Goal: Information Seeking & Learning: Learn about a topic

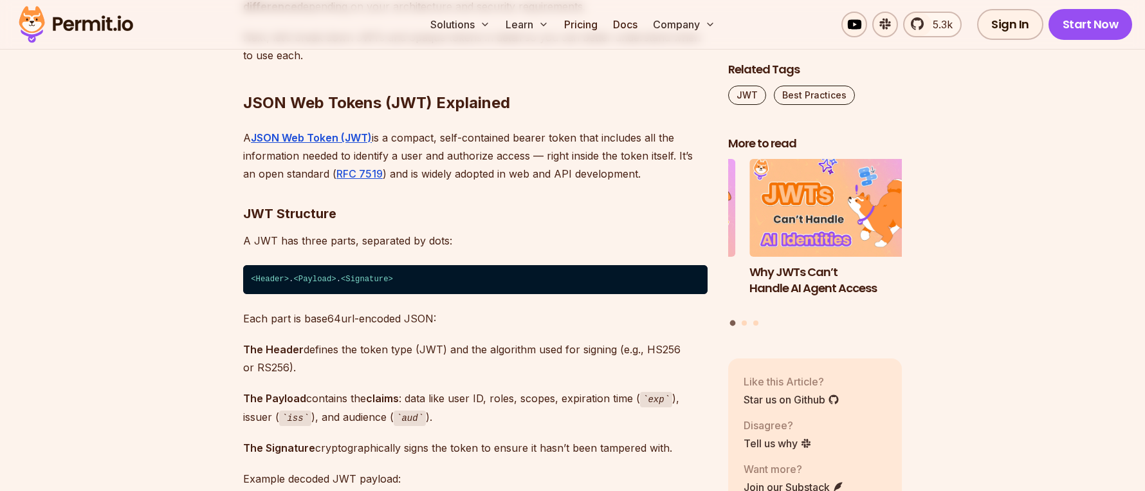
scroll to position [4754, 0]
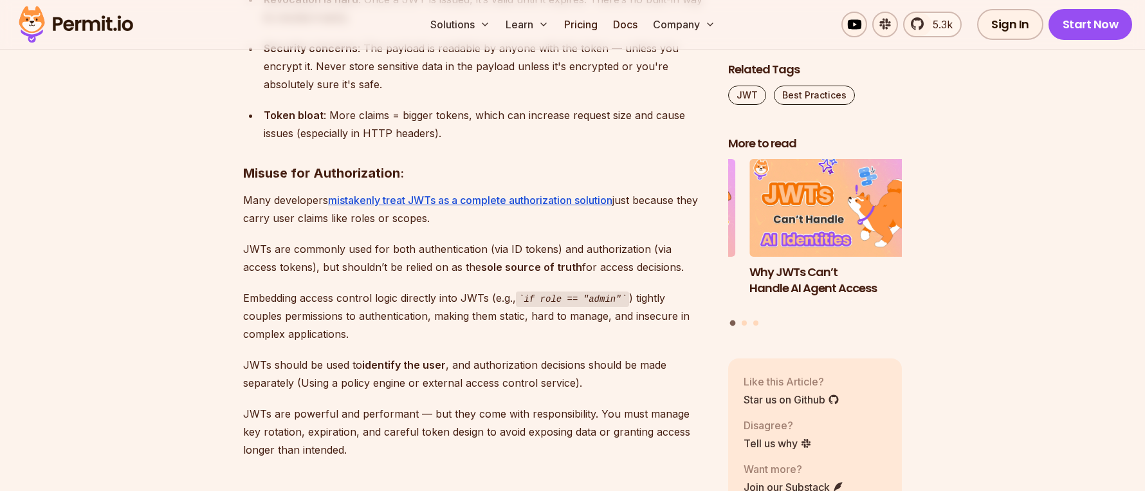
scroll to position [5719, 0]
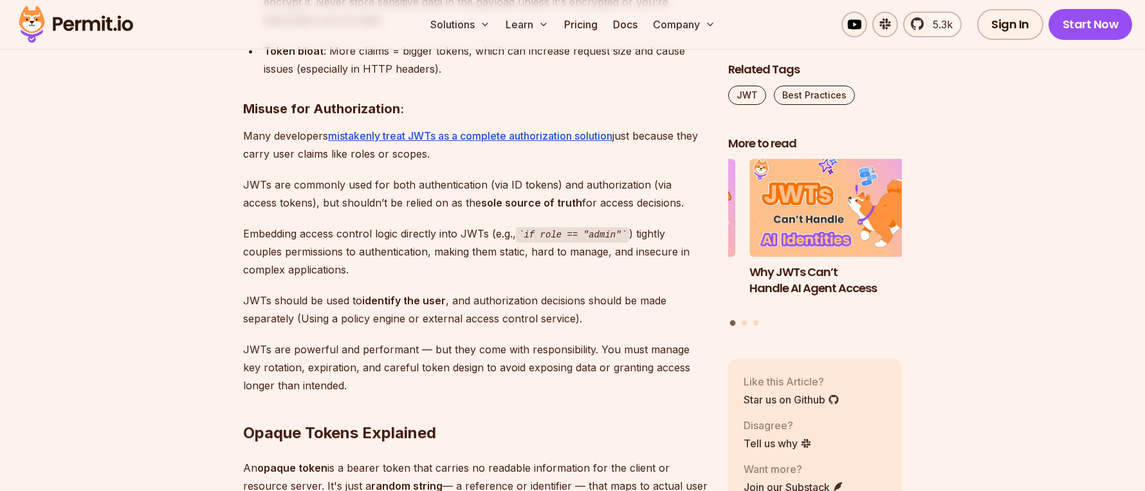
click at [226, 172] on section "Table of Contents Bearer tokens play an important role in securing APIs and man…" at bounding box center [572, 436] width 1145 height 10754
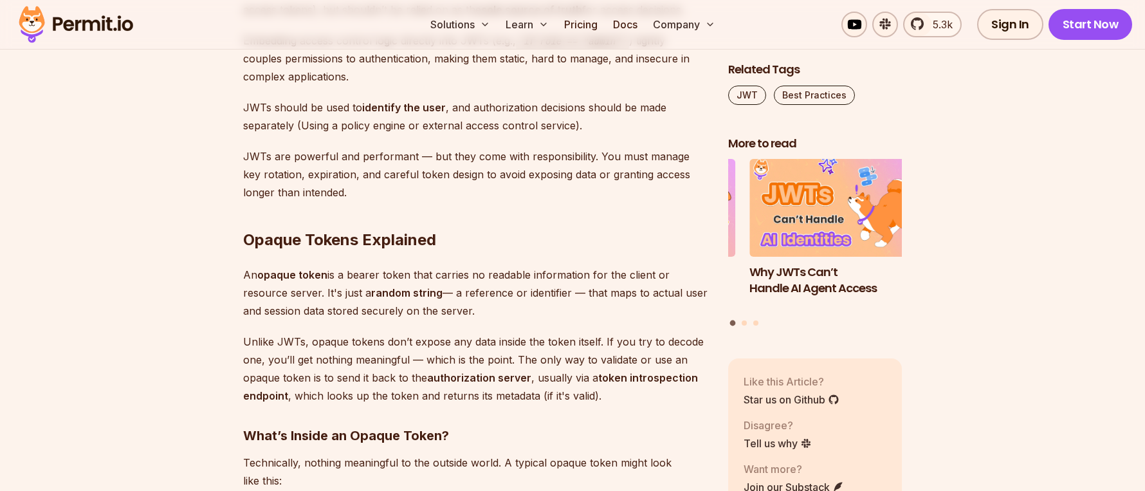
scroll to position [6041, 0]
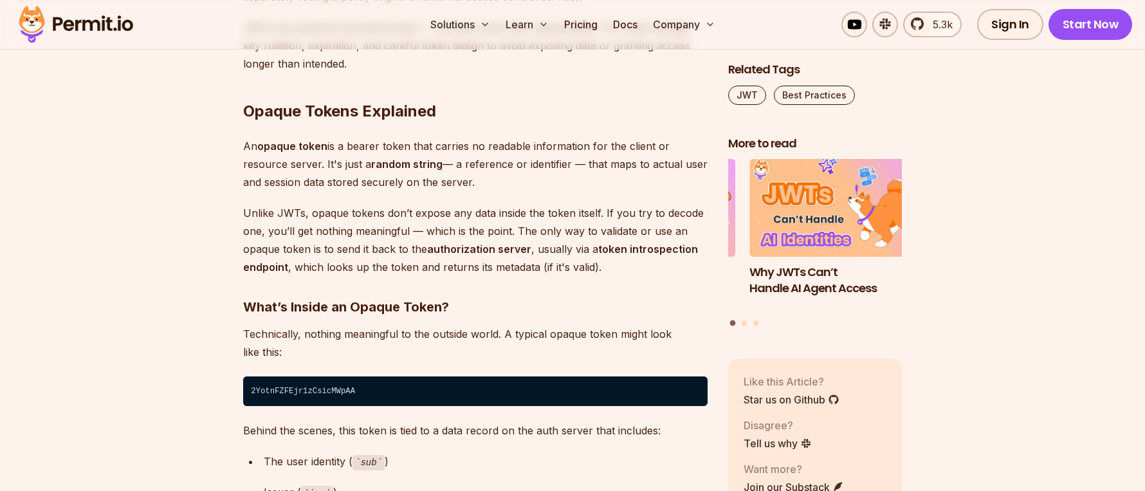
click at [226, 172] on section "Table of Contents Bearer tokens play an important role in securing APIs and man…" at bounding box center [572, 115] width 1145 height 10754
click at [229, 172] on section "Table of Contents Bearer tokens play an important role in securing APIs and man…" at bounding box center [572, 115] width 1145 height 10754
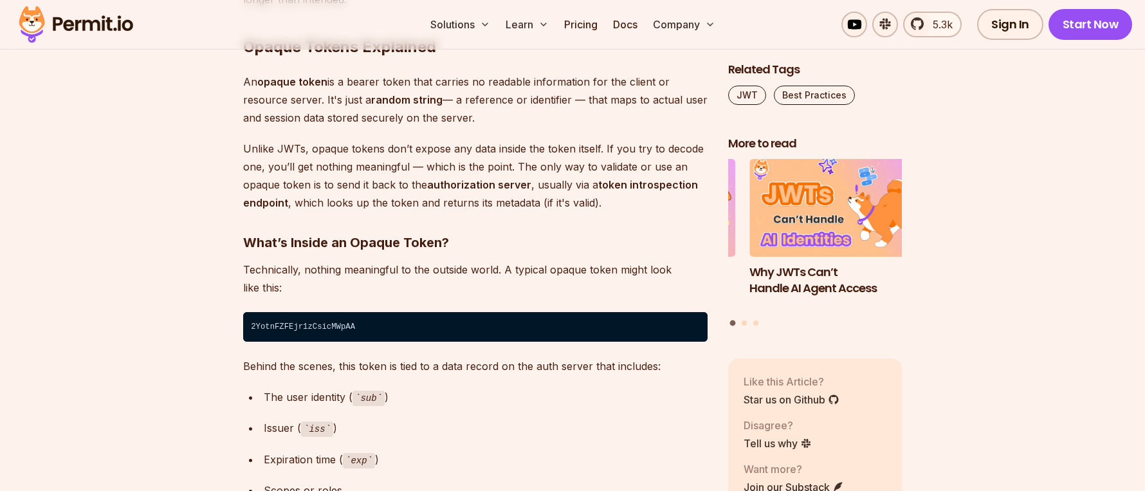
click at [232, 154] on section "Table of Contents Bearer tokens play an important role in securing APIs and man…" at bounding box center [572, 50] width 1145 height 10754
click at [232, 165] on section "Table of Contents Bearer tokens play an important role in securing APIs and man…" at bounding box center [572, 50] width 1145 height 10754
click at [232, 172] on section "Table of Contents Bearer tokens play an important role in securing APIs and man…" at bounding box center [572, 50] width 1145 height 10754
click at [232, 181] on section "Table of Contents Bearer tokens play an important role in securing APIs and man…" at bounding box center [572, 50] width 1145 height 10754
click at [234, 185] on section "Table of Contents Bearer tokens play an important role in securing APIs and man…" at bounding box center [572, 50] width 1145 height 10754
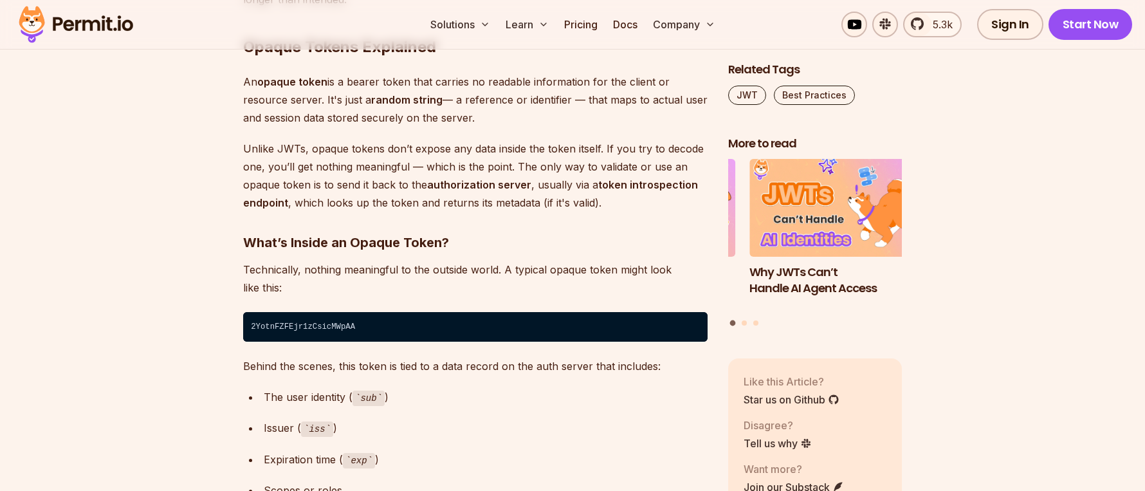
click at [237, 189] on section "Table of Contents Bearer tokens play an important role in securing APIs and man…" at bounding box center [572, 50] width 1145 height 10754
click at [234, 182] on section "Table of Contents Bearer tokens play an important role in securing APIs and man…" at bounding box center [572, 50] width 1145 height 10754
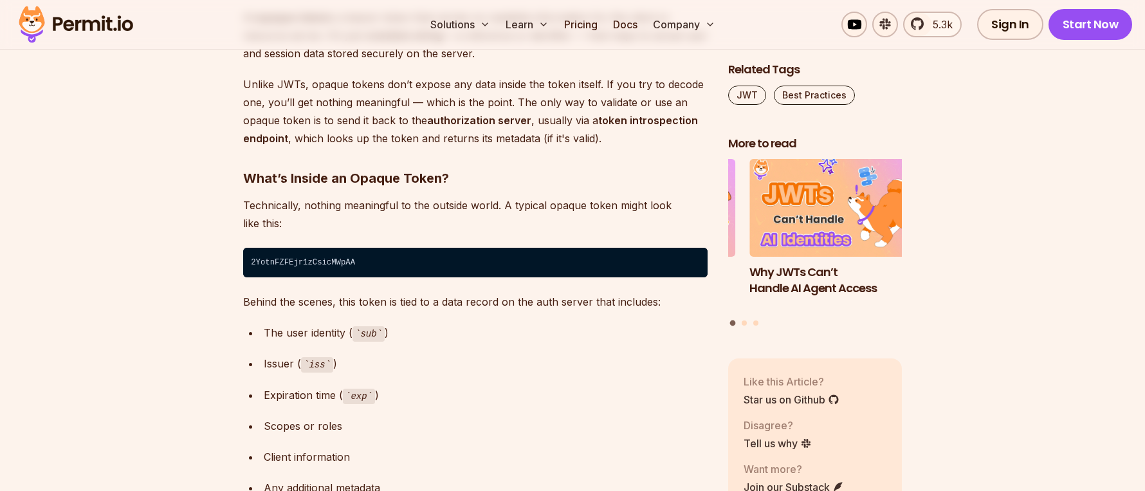
scroll to position [6234, 0]
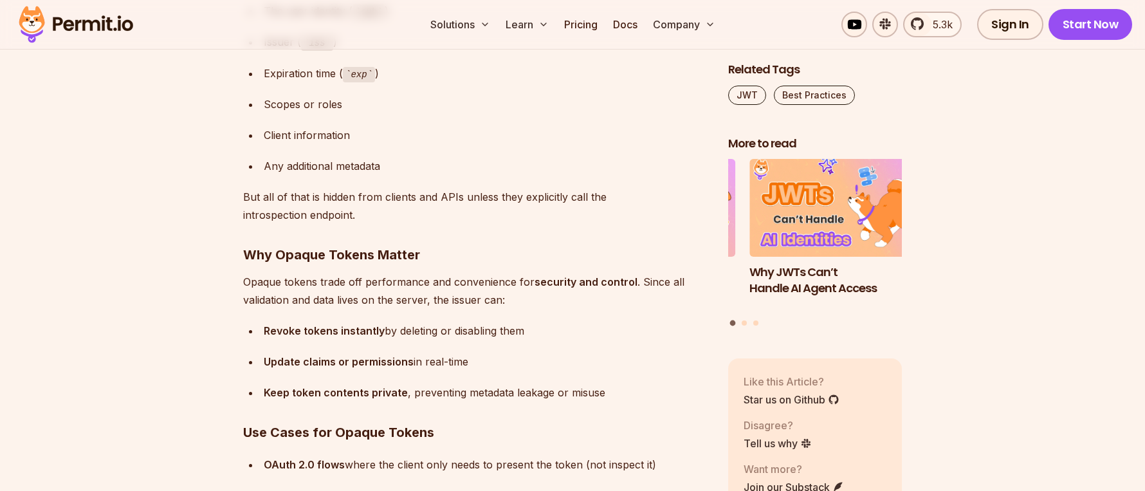
scroll to position [6620, 0]
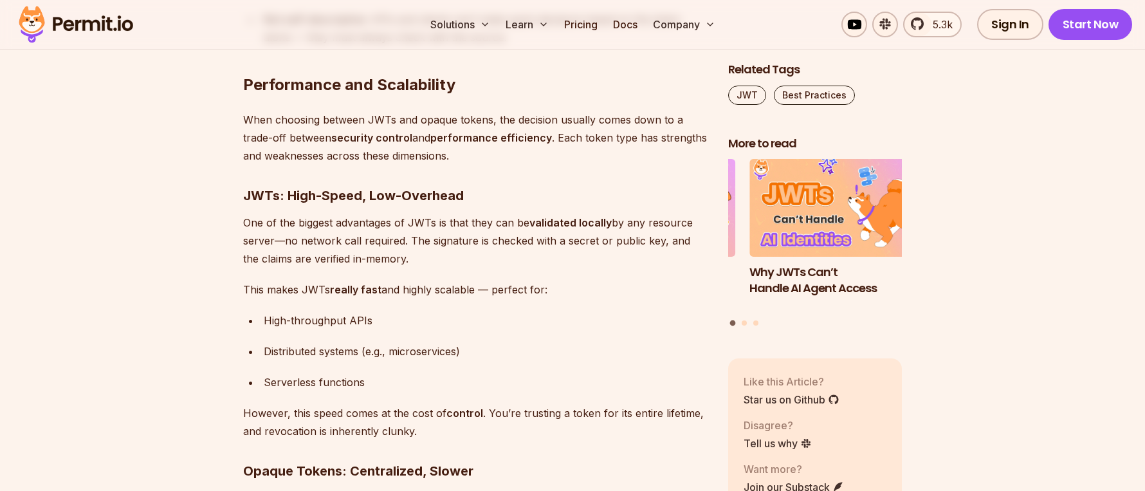
scroll to position [7263, 0]
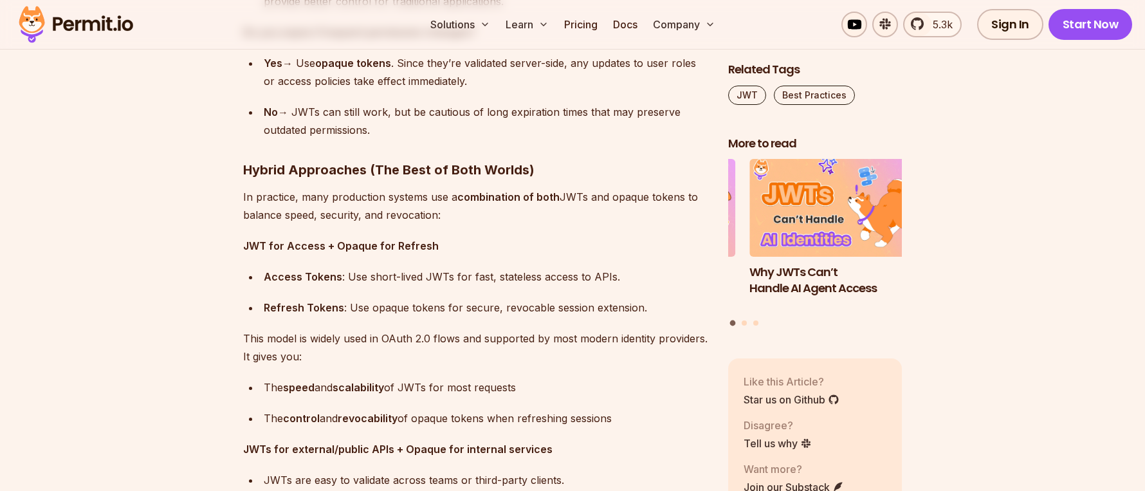
scroll to position [8679, 0]
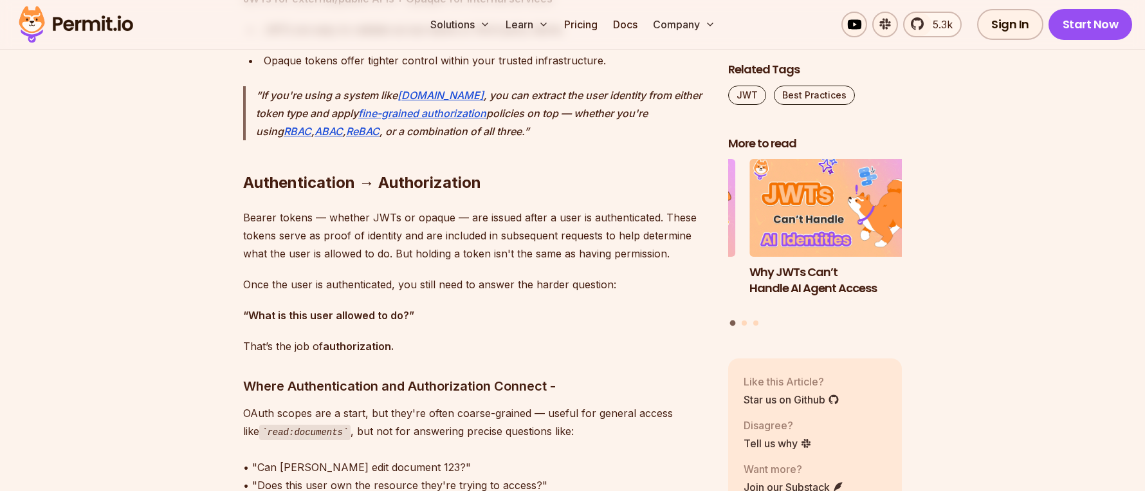
scroll to position [9065, 0]
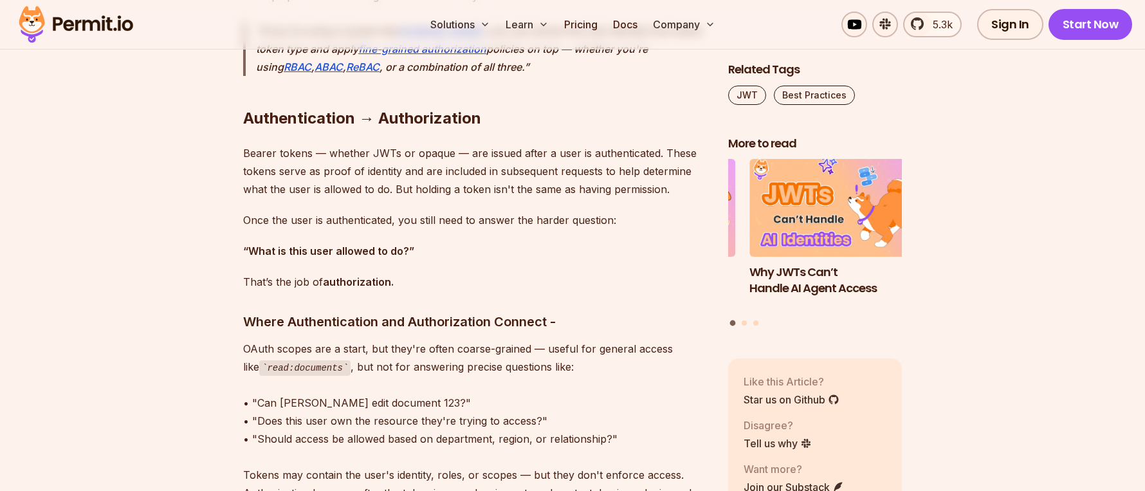
click at [258, 159] on p "Bearer tokens — whether JWTs or opaque — are issued after a user is authenticat…" at bounding box center [475, 171] width 465 height 54
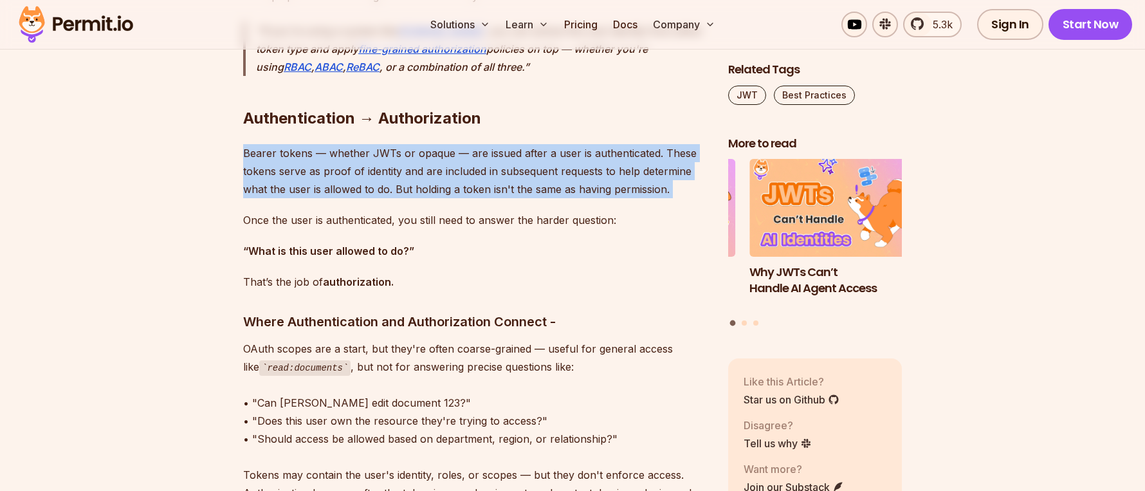
click at [258, 159] on p "Bearer tokens — whether JWTs or opaque — are issued after a user is authenticat…" at bounding box center [475, 171] width 465 height 54
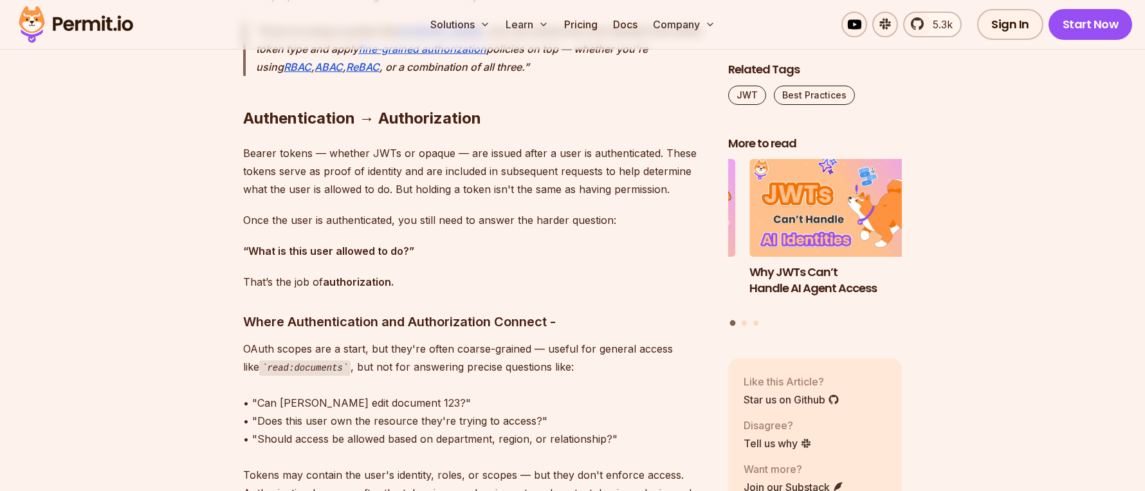
scroll to position [9129, 0]
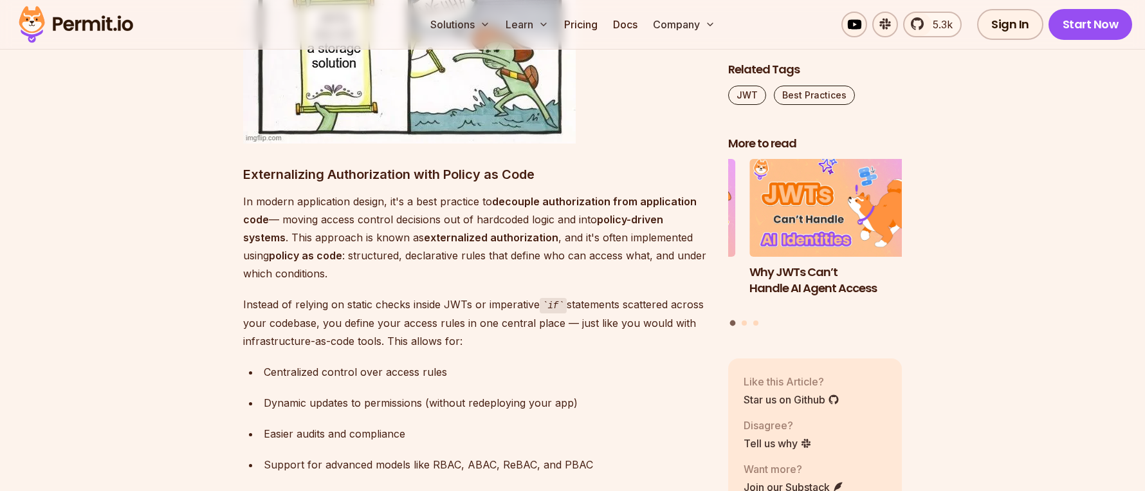
scroll to position [9902, 0]
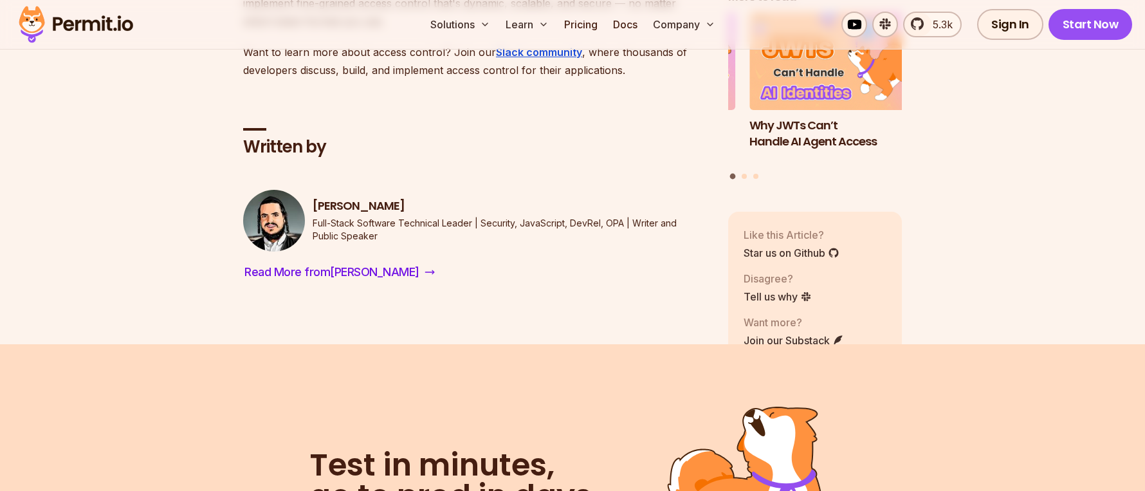
scroll to position [11317, 0]
